Goal: Use online tool/utility: Utilize a website feature to perform a specific function

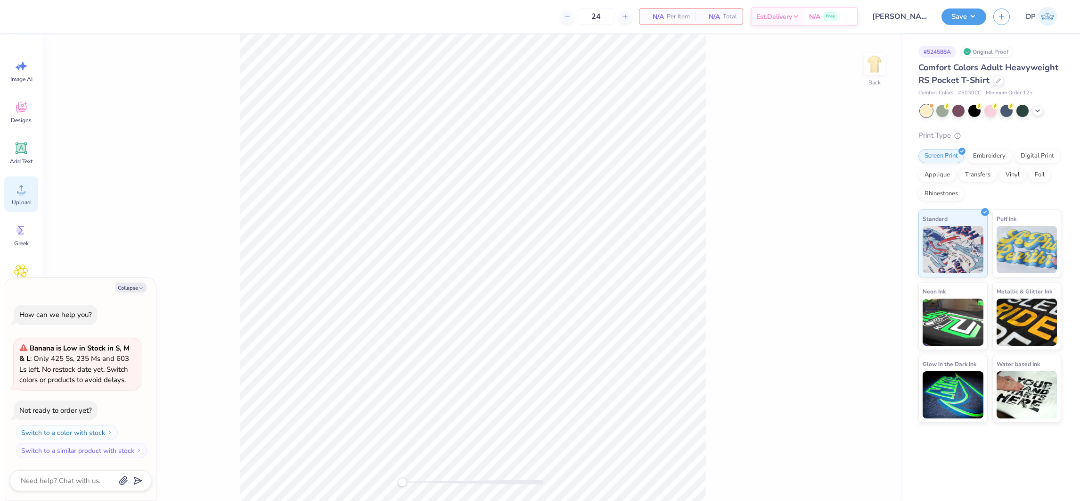
click at [19, 184] on icon at bounding box center [21, 189] width 14 height 14
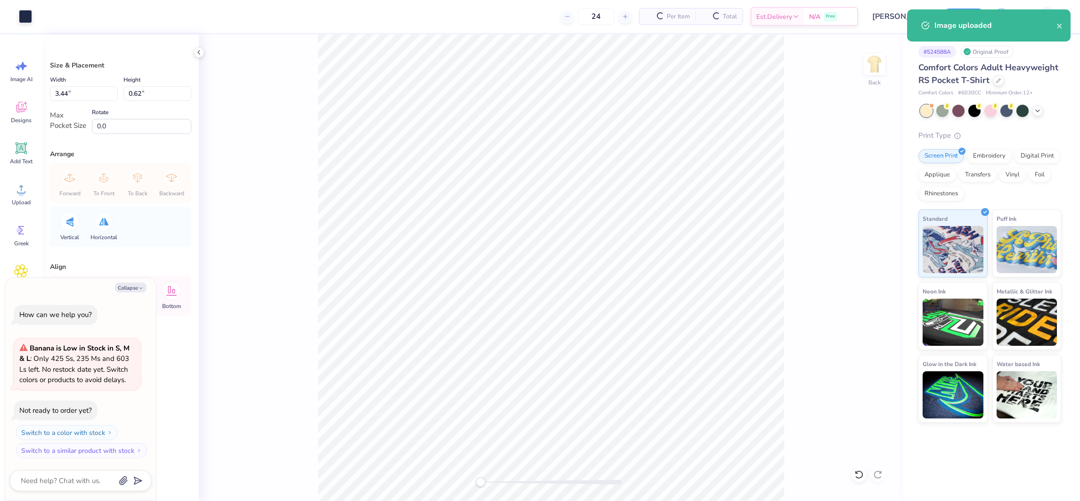
type textarea "x"
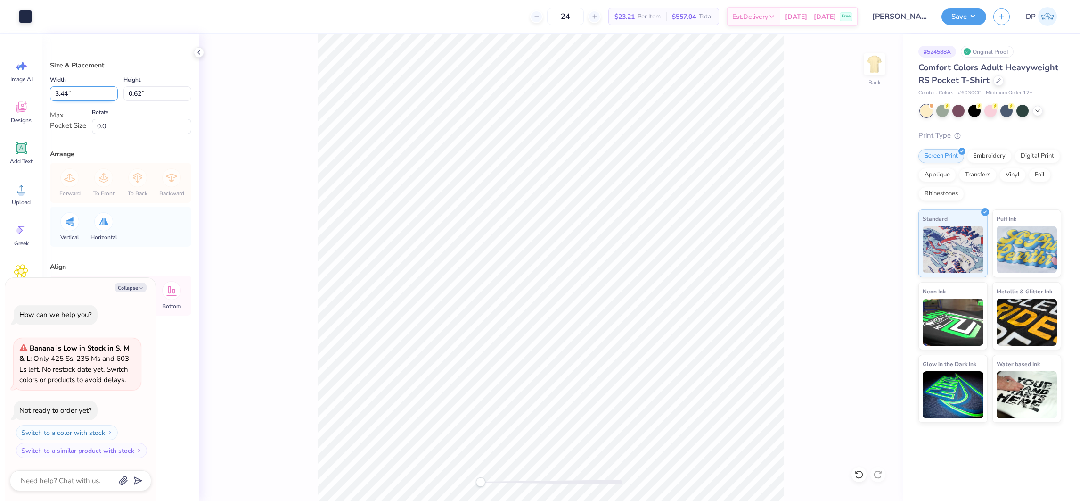
drag, startPoint x: 61, startPoint y: 91, endPoint x: 67, endPoint y: 94, distance: 7.2
click at [67, 94] on input "3.44" at bounding box center [84, 93] width 68 height 15
type input "3.5"
type textarea "x"
type input "3.50"
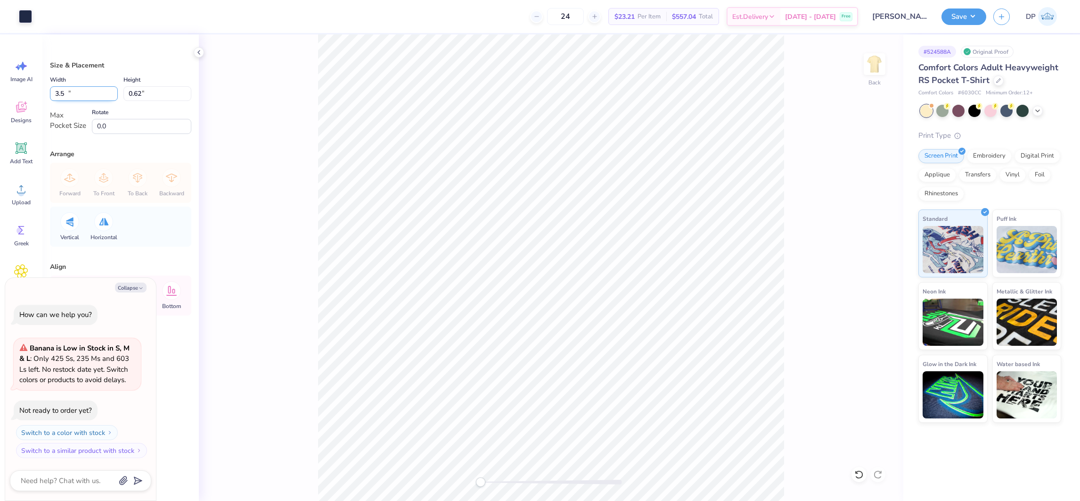
type input "0.64"
click at [870, 62] on img at bounding box center [875, 64] width 38 height 38
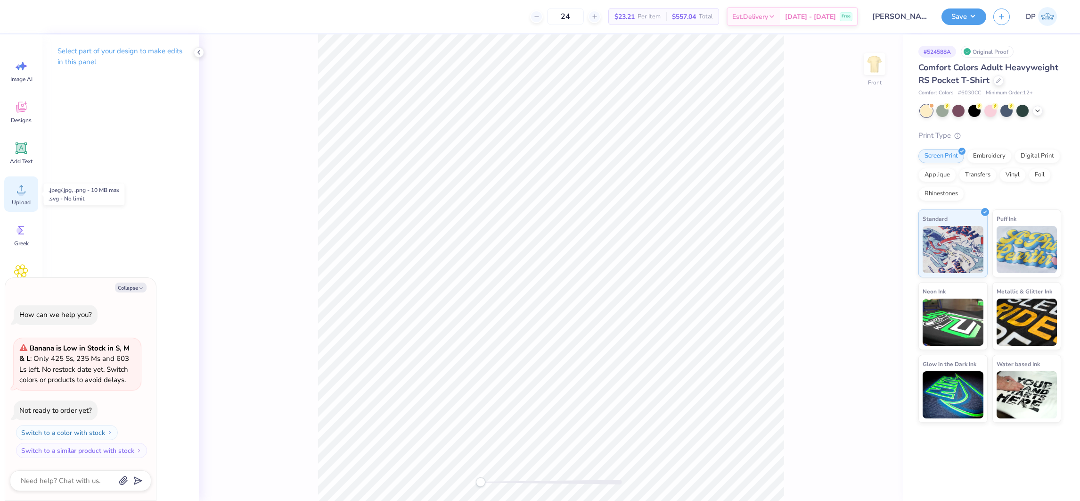
click at [18, 196] on div "Upload" at bounding box center [21, 193] width 34 height 35
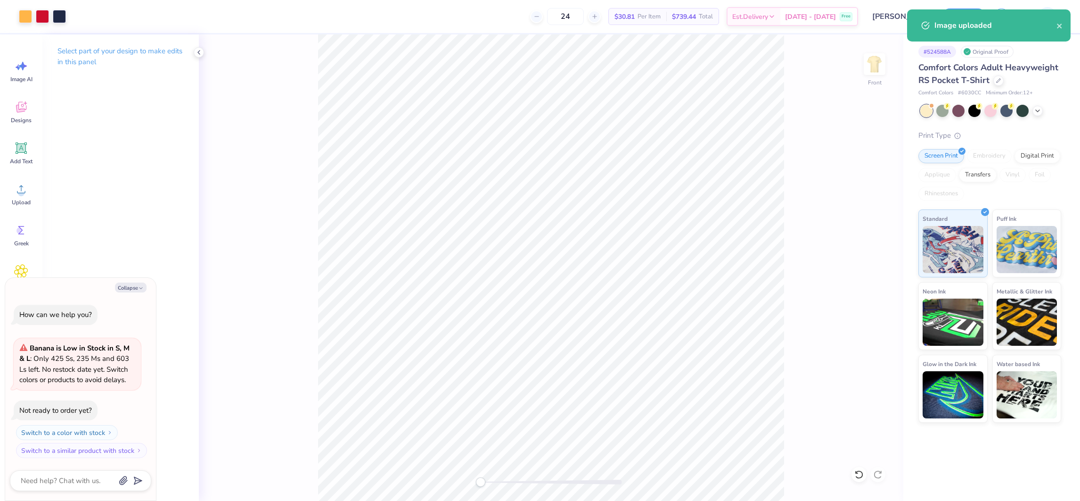
type textarea "x"
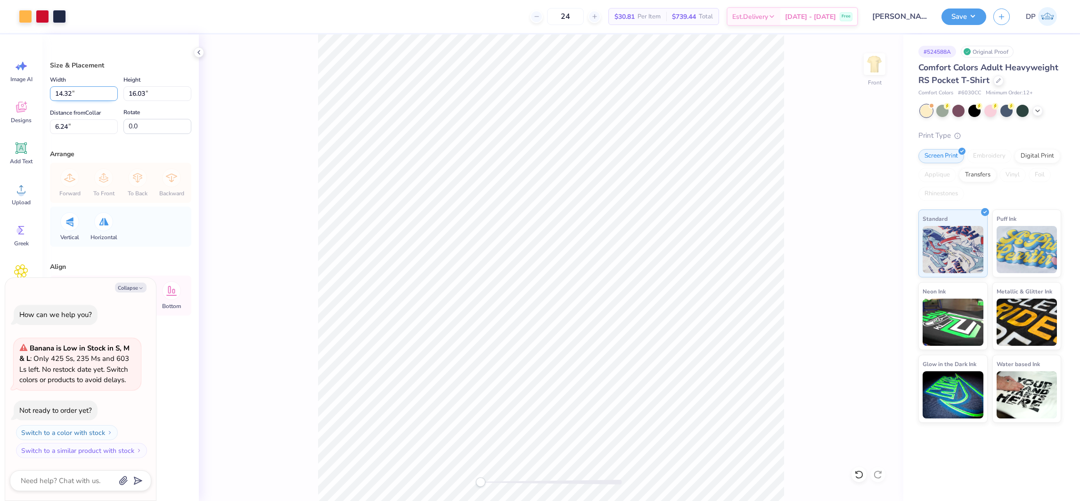
click at [77, 99] on input "14.32" at bounding box center [84, 93] width 68 height 15
type input "12"
type textarea "x"
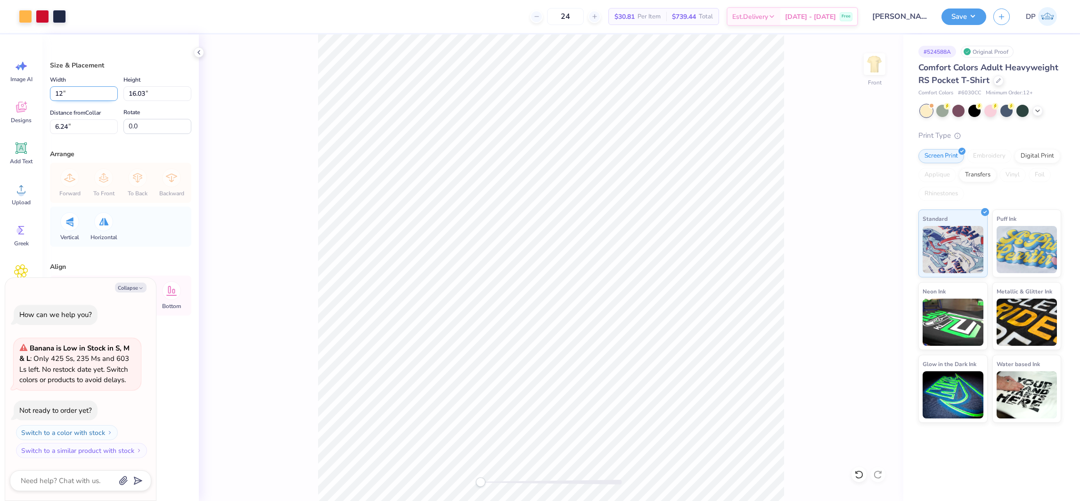
type input "12.00"
type input "13.43"
click at [75, 128] on input "7.54" at bounding box center [84, 126] width 68 height 15
click at [75, 127] on input "7.54" at bounding box center [84, 126] width 68 height 15
click at [66, 121] on input "7.54" at bounding box center [84, 126] width 68 height 15
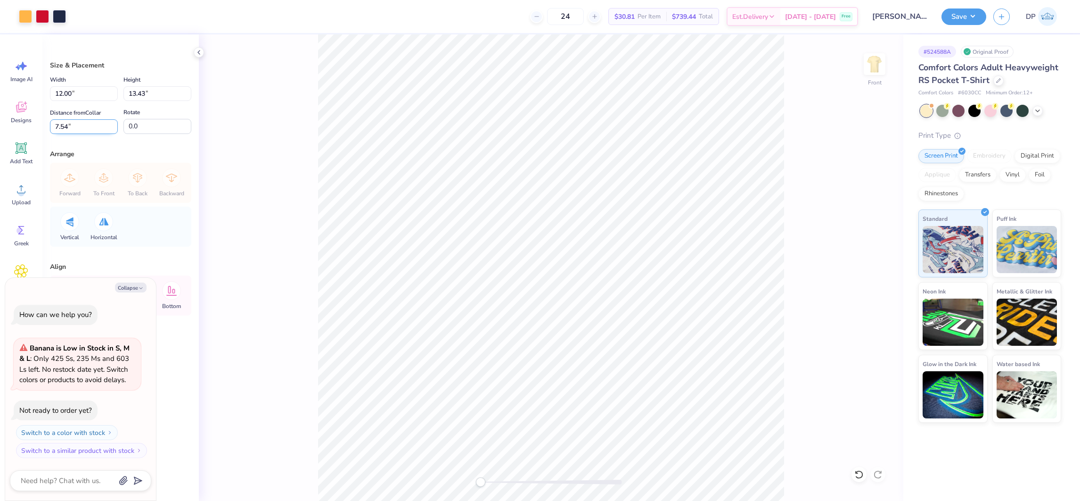
click at [66, 121] on input "7.54" at bounding box center [84, 126] width 68 height 15
click at [63, 120] on input "7.54" at bounding box center [84, 126] width 68 height 15
type input "2"
type textarea "x"
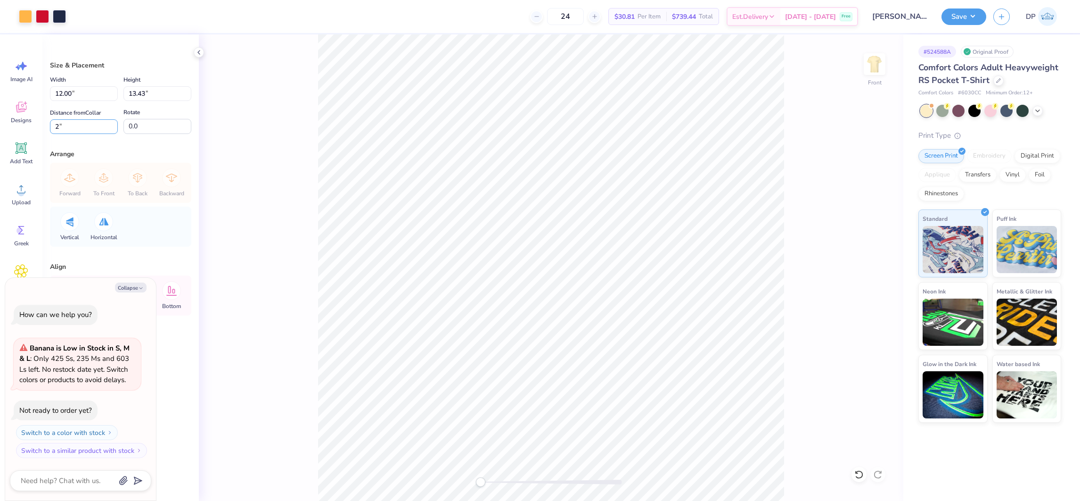
drag, startPoint x: 64, startPoint y: 123, endPoint x: 47, endPoint y: 121, distance: 17.6
click at [47, 121] on div "Size & Placement Width 12.00 12.00 " Height 13.43 13.43 " Distance from Collar …" at bounding box center [120, 267] width 156 height 466
type input "3"
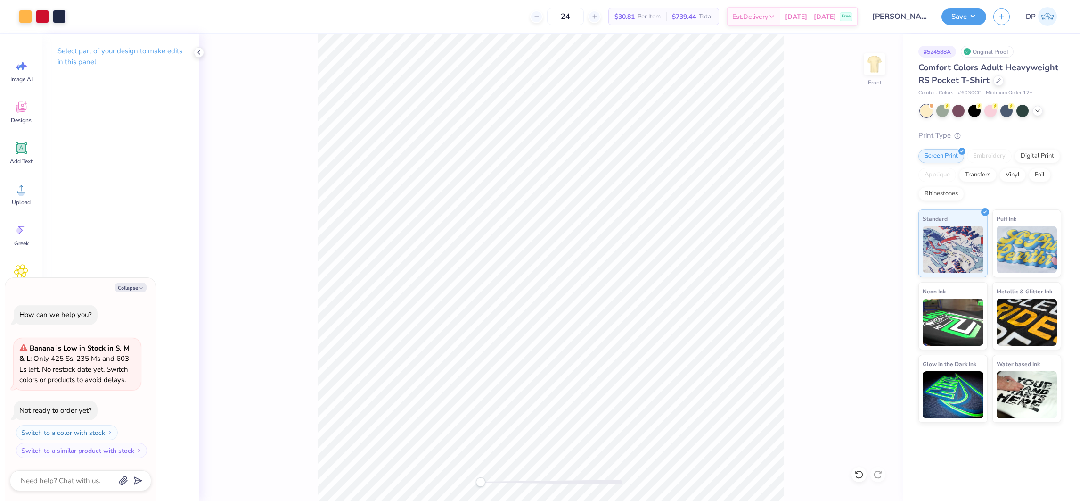
type textarea "x"
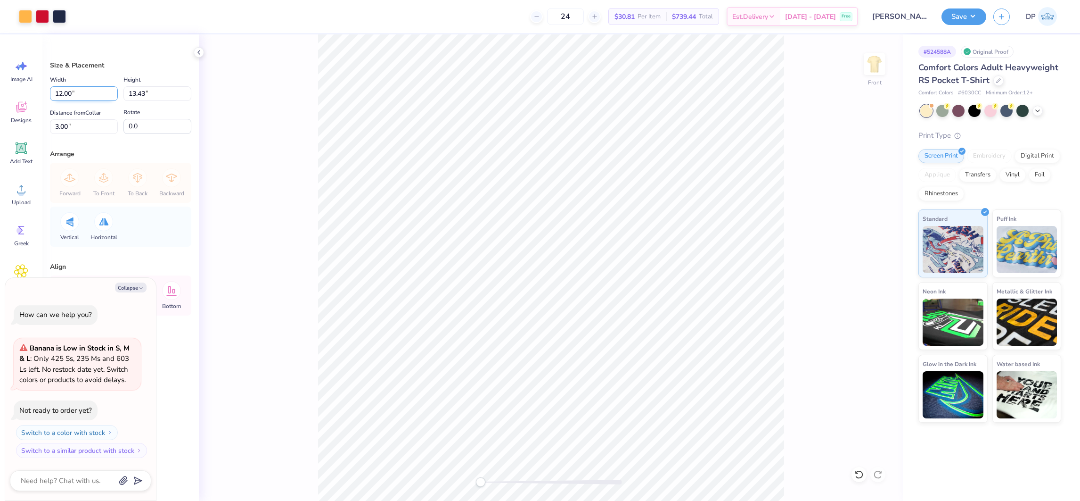
click at [70, 95] on input "12.00" at bounding box center [84, 93] width 68 height 15
type input "11.5"
type textarea "x"
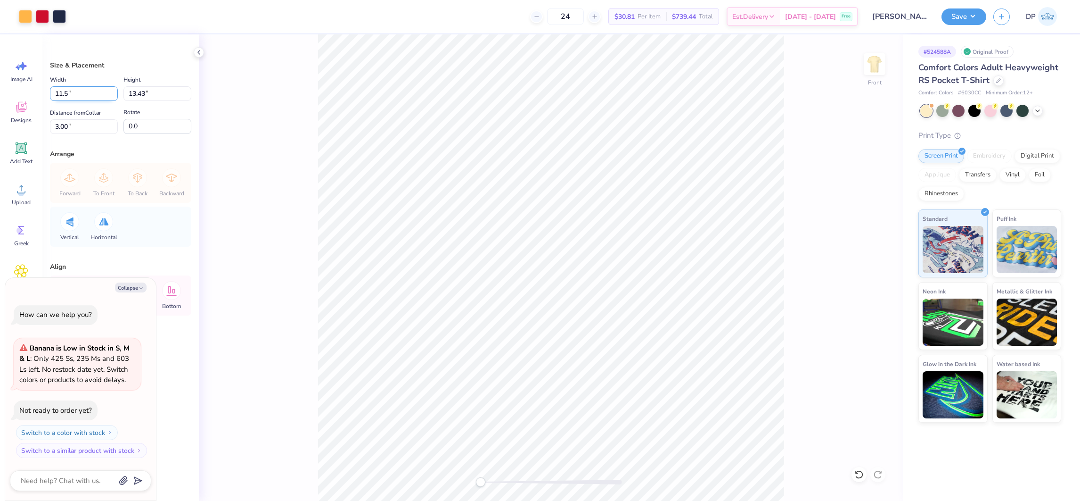
type input "11.50"
type input "12.87"
type input "3.28"
type textarea "x"
click at [69, 122] on input "3.28" at bounding box center [84, 126] width 68 height 15
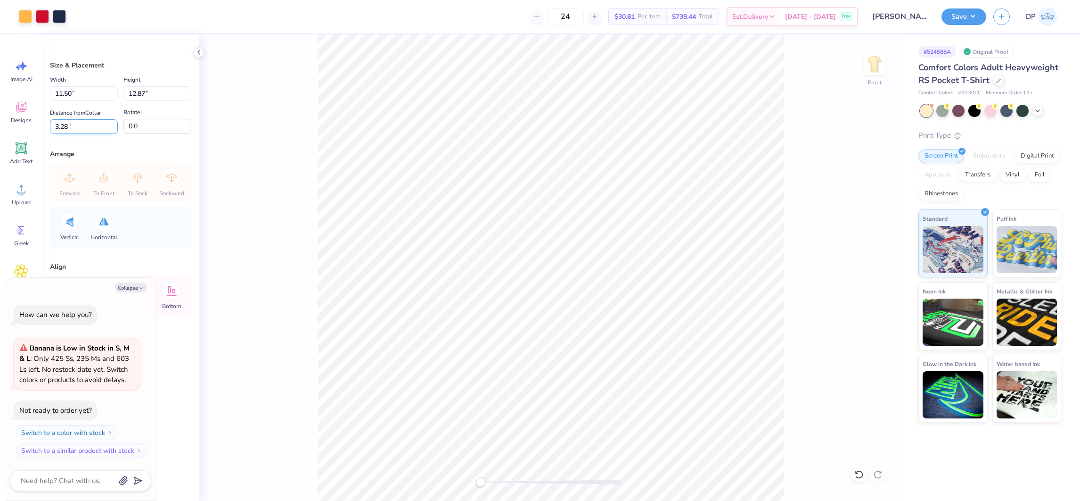
click at [69, 122] on input "3.28" at bounding box center [84, 126] width 68 height 15
click at [63, 121] on input "3.28" at bounding box center [84, 126] width 68 height 15
type input "3"
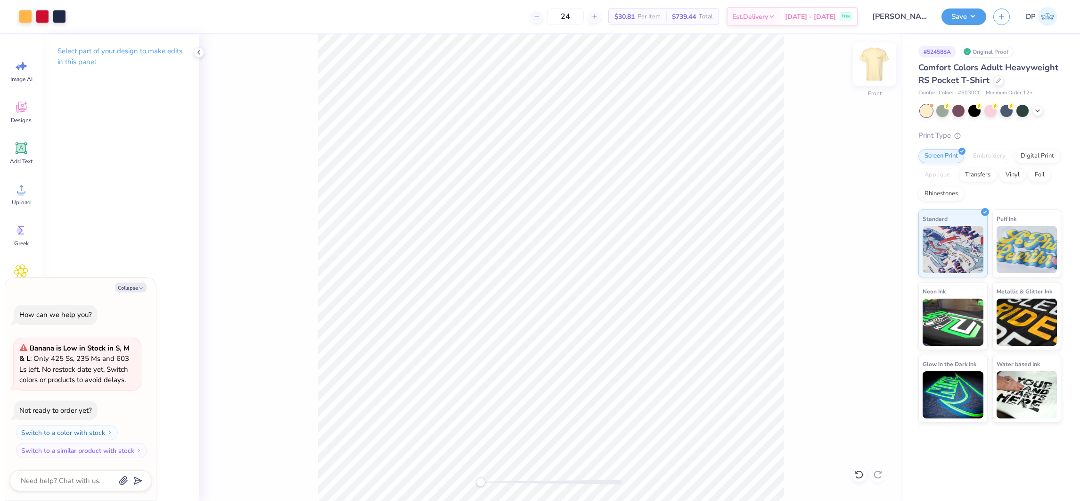
click at [876, 65] on img at bounding box center [875, 64] width 38 height 38
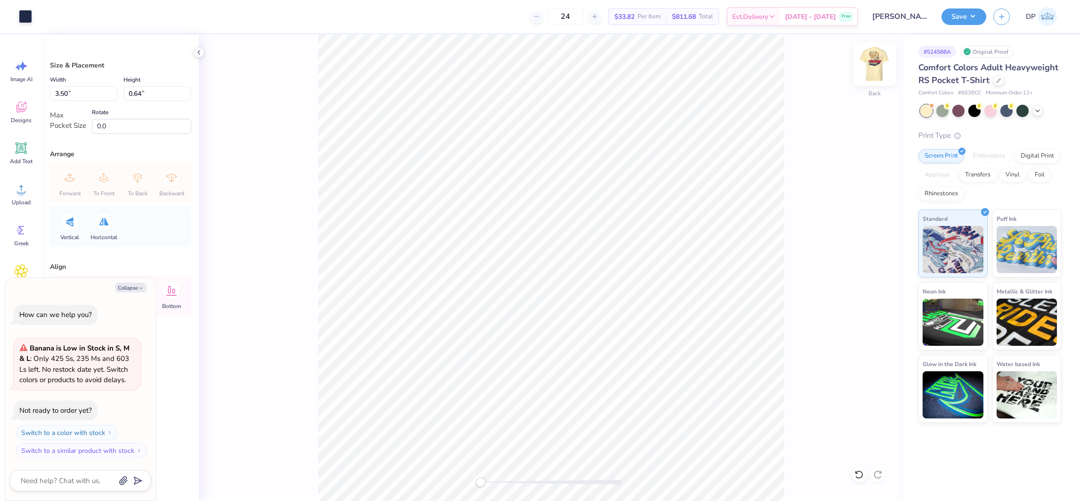
click at [867, 59] on img at bounding box center [875, 64] width 38 height 38
drag, startPoint x: 483, startPoint y: 482, endPoint x: 493, endPoint y: 482, distance: 9.9
click at [493, 482] on div "Accessibility label" at bounding box center [492, 481] width 9 height 9
drag, startPoint x: 492, startPoint y: 484, endPoint x: 480, endPoint y: 485, distance: 11.4
click at [480, 485] on div "Accessibility label" at bounding box center [481, 481] width 9 height 9
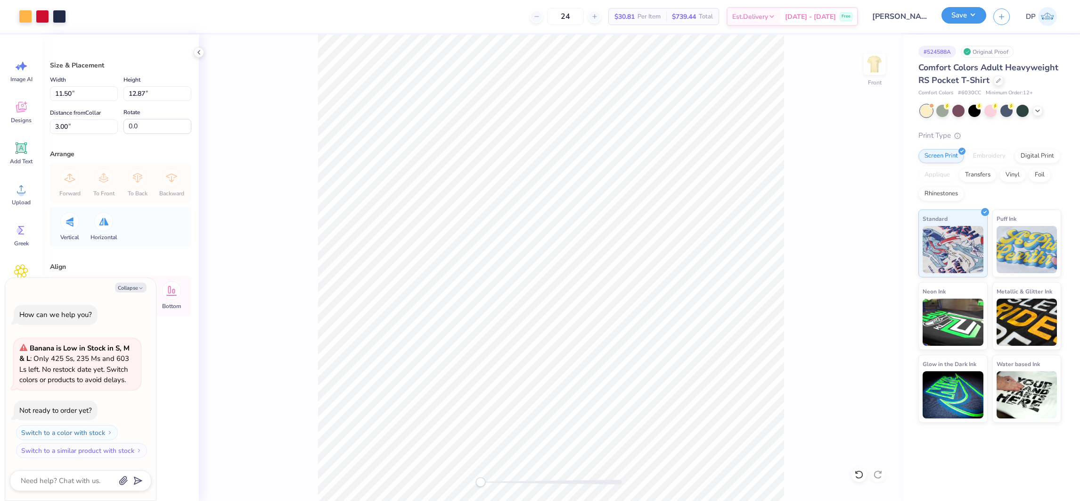
click at [962, 13] on button "Save" at bounding box center [964, 15] width 45 height 16
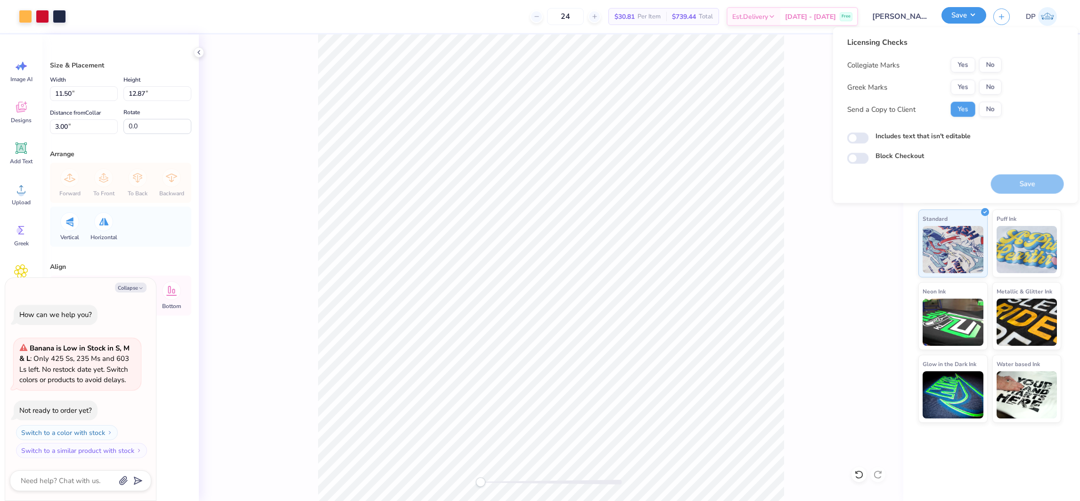
type textarea "x"
click at [959, 85] on button "Yes" at bounding box center [963, 87] width 25 height 15
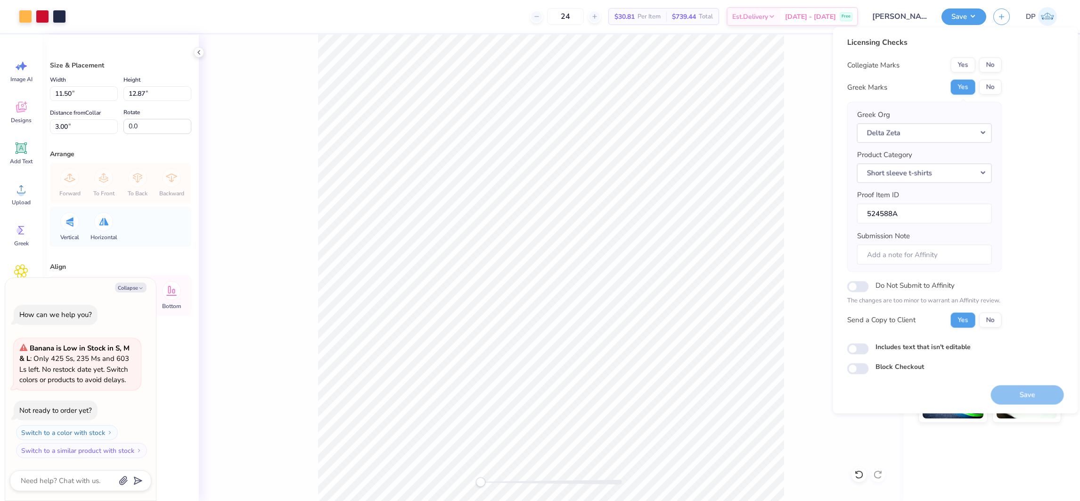
click at [909, 350] on label "Includes text that isn't editable" at bounding box center [923, 346] width 95 height 10
click at [869, 350] on input "Includes text that isn't editable" at bounding box center [858, 348] width 22 height 11
checkbox input "true"
click at [993, 64] on button "No" at bounding box center [990, 65] width 23 height 15
click at [1010, 395] on button "Save" at bounding box center [1027, 394] width 73 height 19
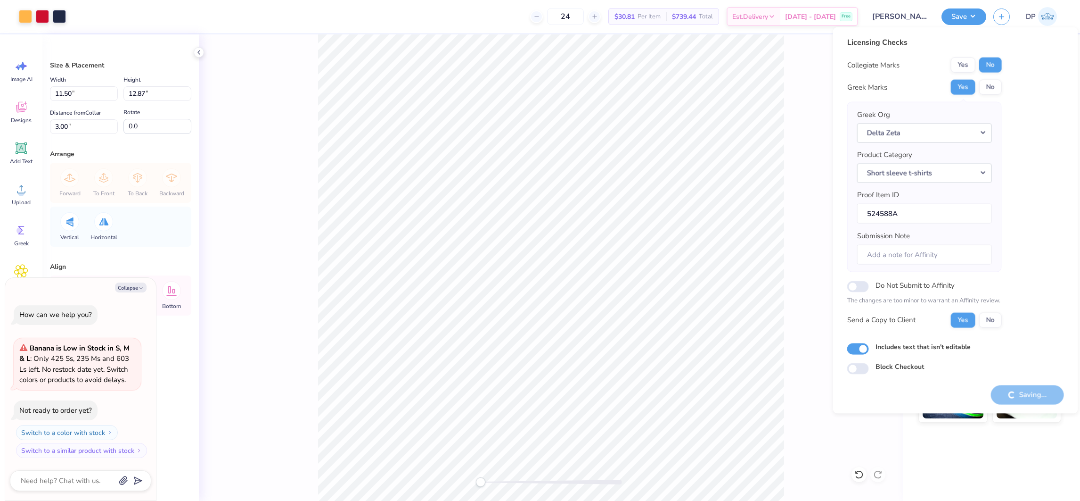
type textarea "x"
